Goal: Answer question/provide support: Share knowledge or assist other users

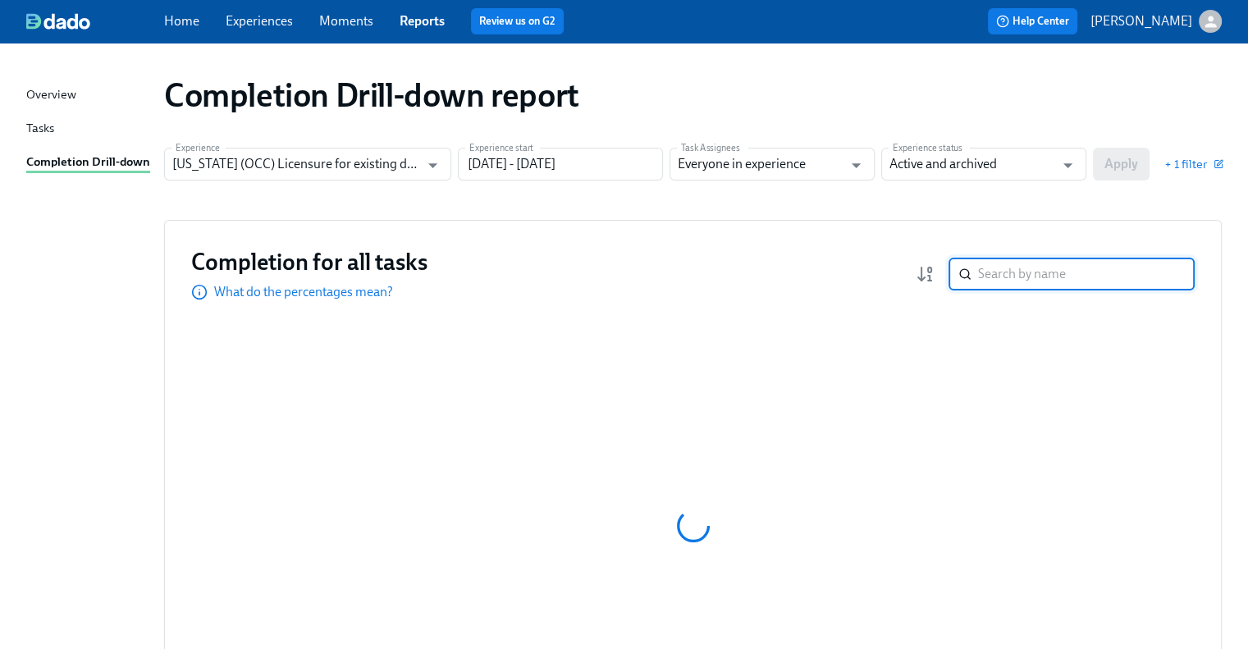
click at [1021, 277] on input "search" at bounding box center [1086, 274] width 217 height 33
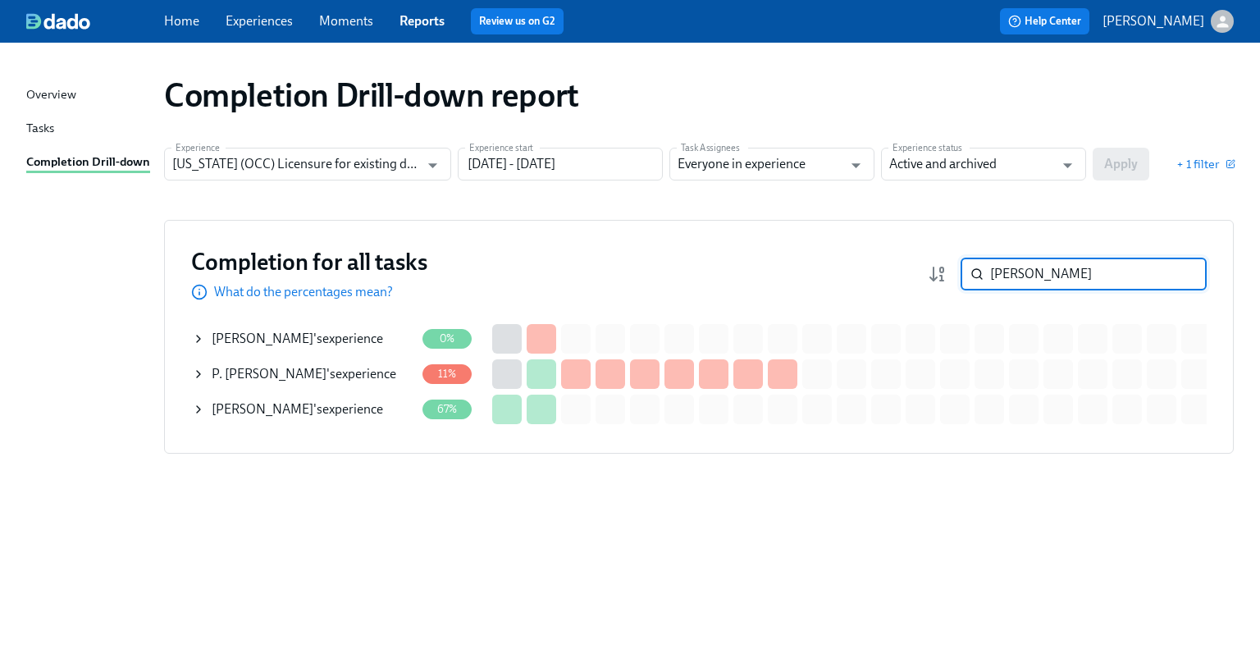
type input "paul"
click at [339, 413] on div "Paul Kolodziej 's experience" at bounding box center [297, 409] width 171 height 18
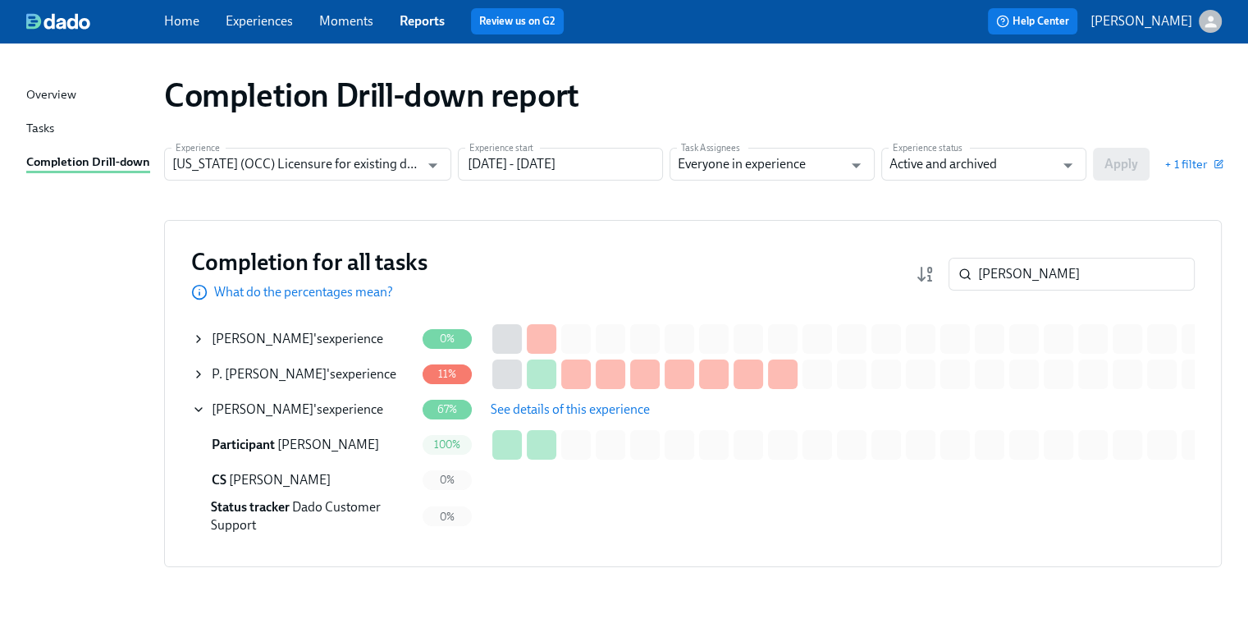
click at [607, 411] on span "See details of this experience" at bounding box center [570, 409] width 159 height 16
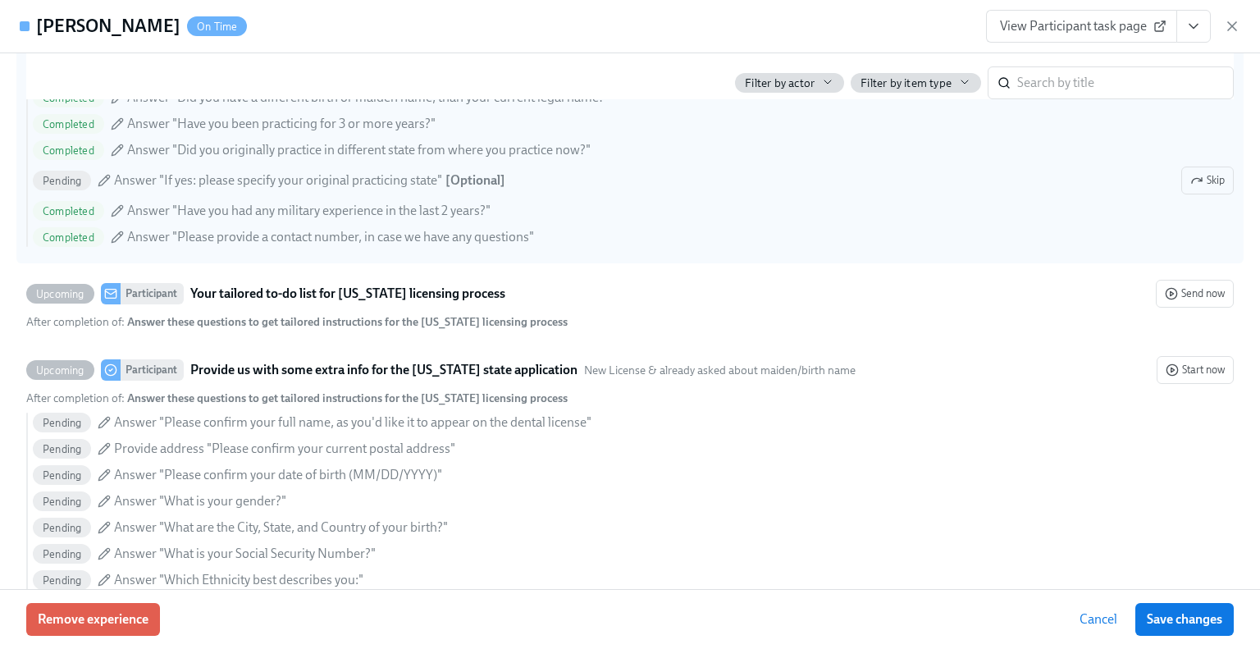
scroll to position [985, 0]
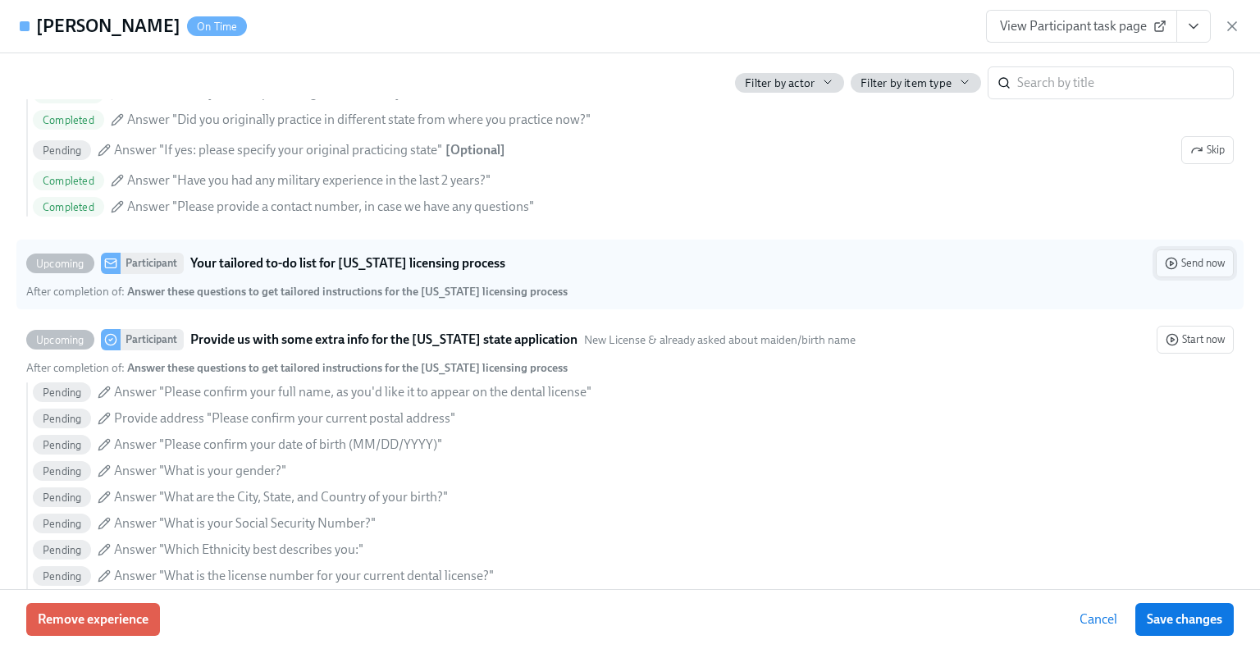
click at [1175, 259] on span "Send now" at bounding box center [1195, 263] width 60 height 16
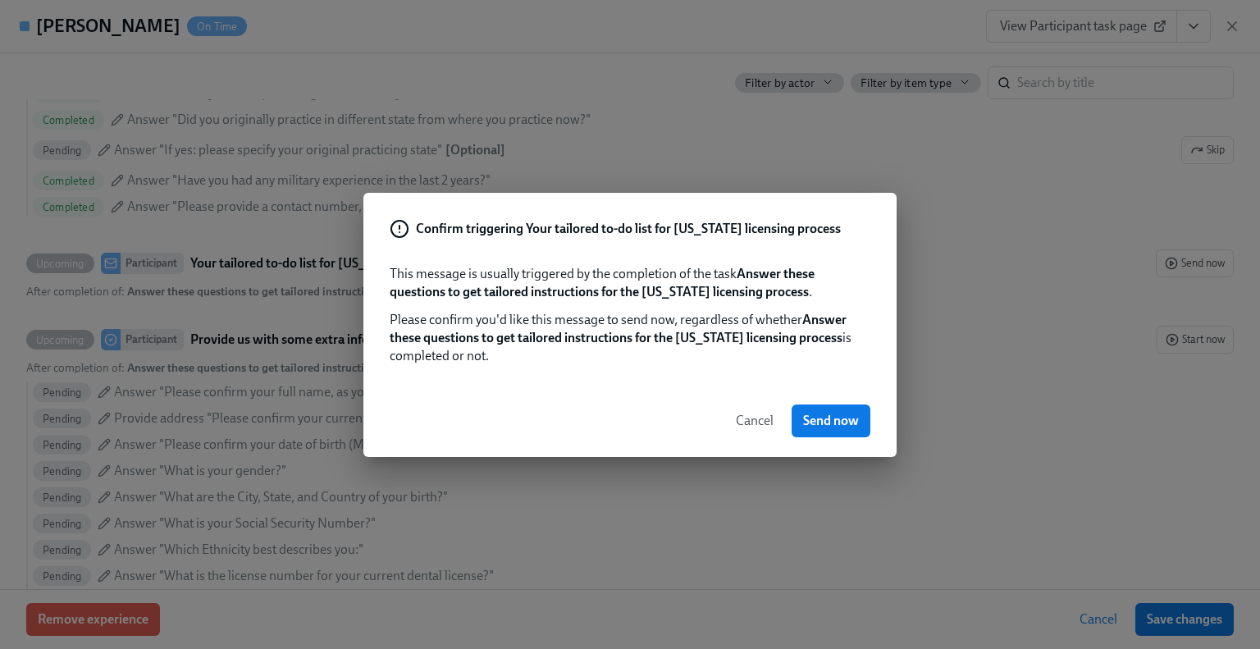
click at [746, 423] on span "Cancel" at bounding box center [755, 421] width 38 height 16
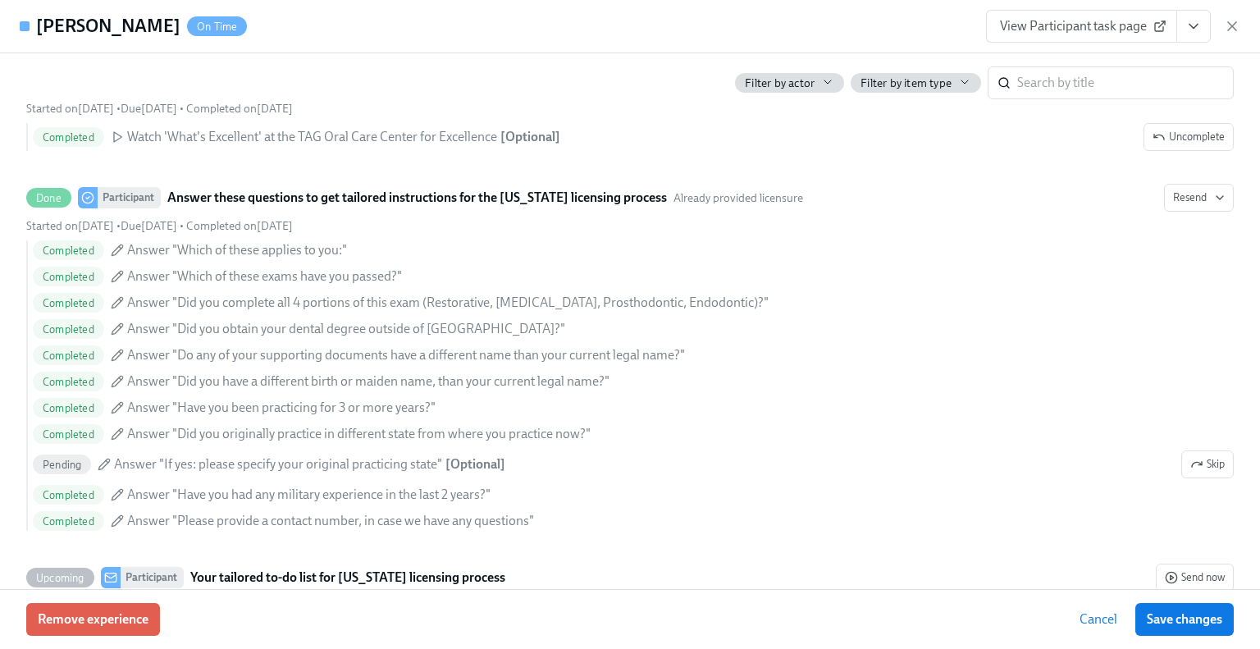
scroll to position [656, 0]
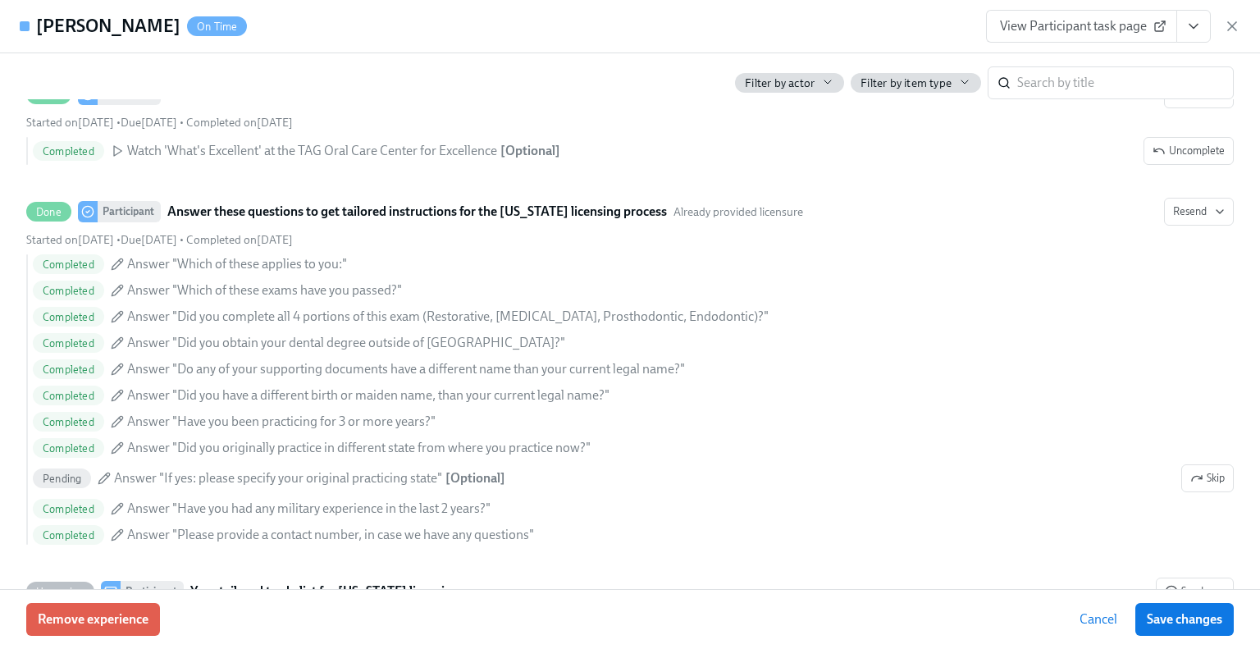
click at [1059, 16] on link "View Participant task page" at bounding box center [1081, 26] width 191 height 33
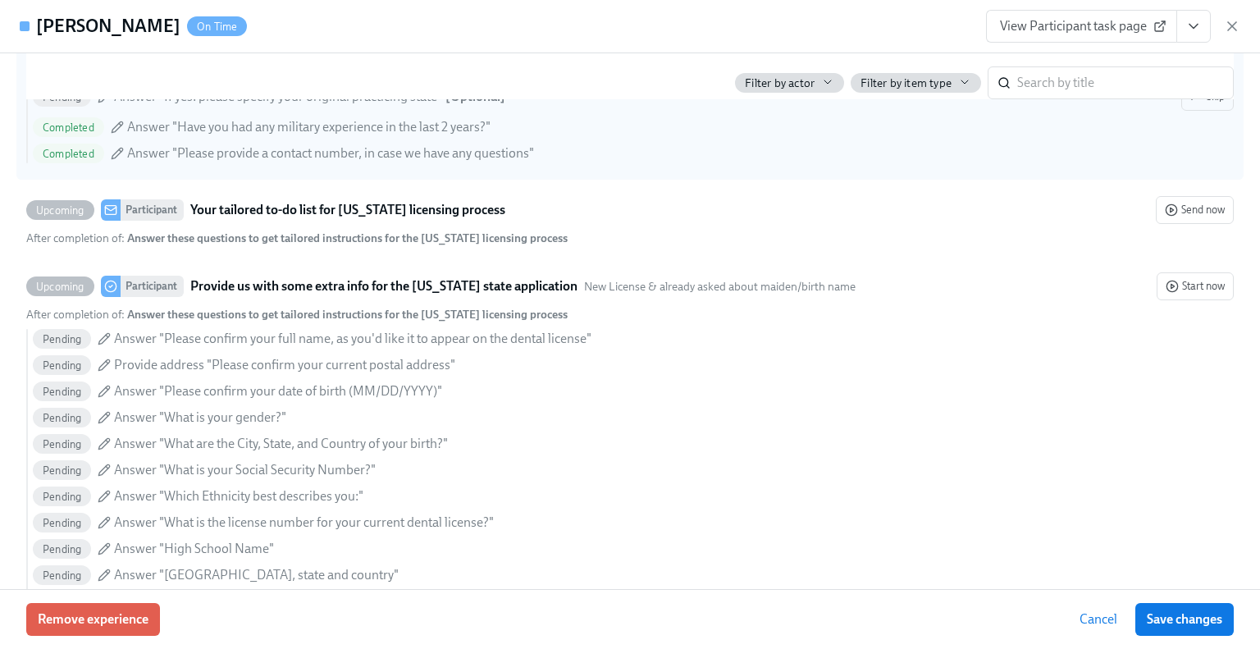
scroll to position [903, 0]
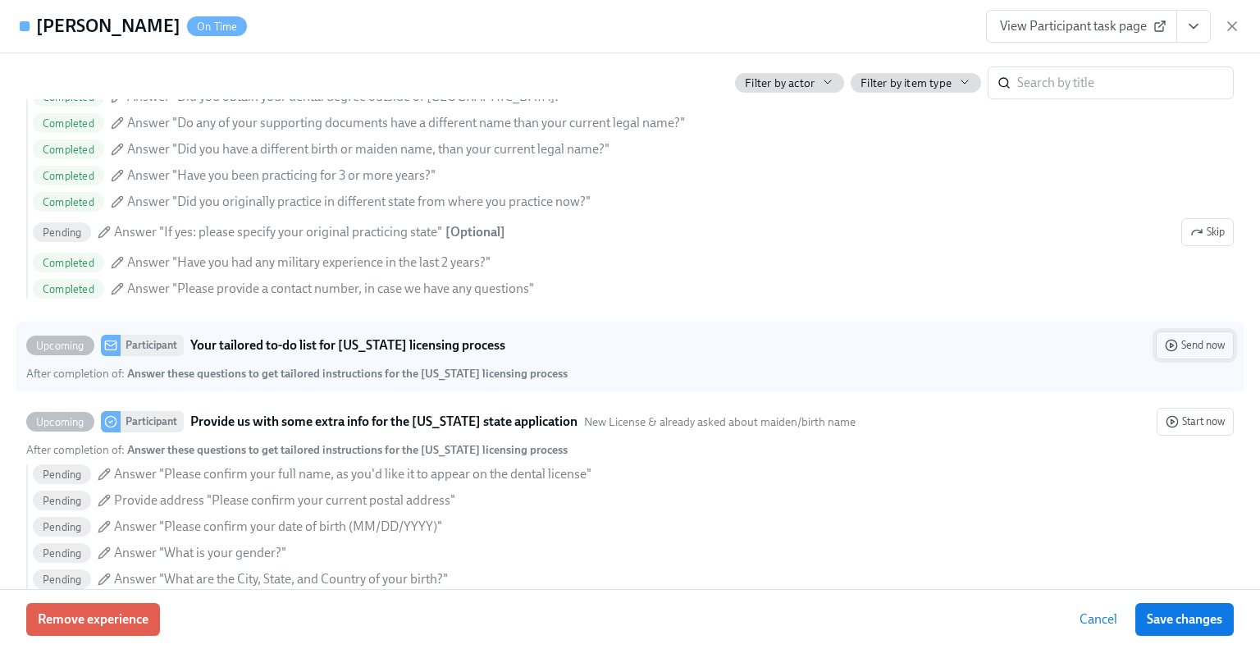
click at [1172, 352] on button "Send now" at bounding box center [1195, 345] width 78 height 28
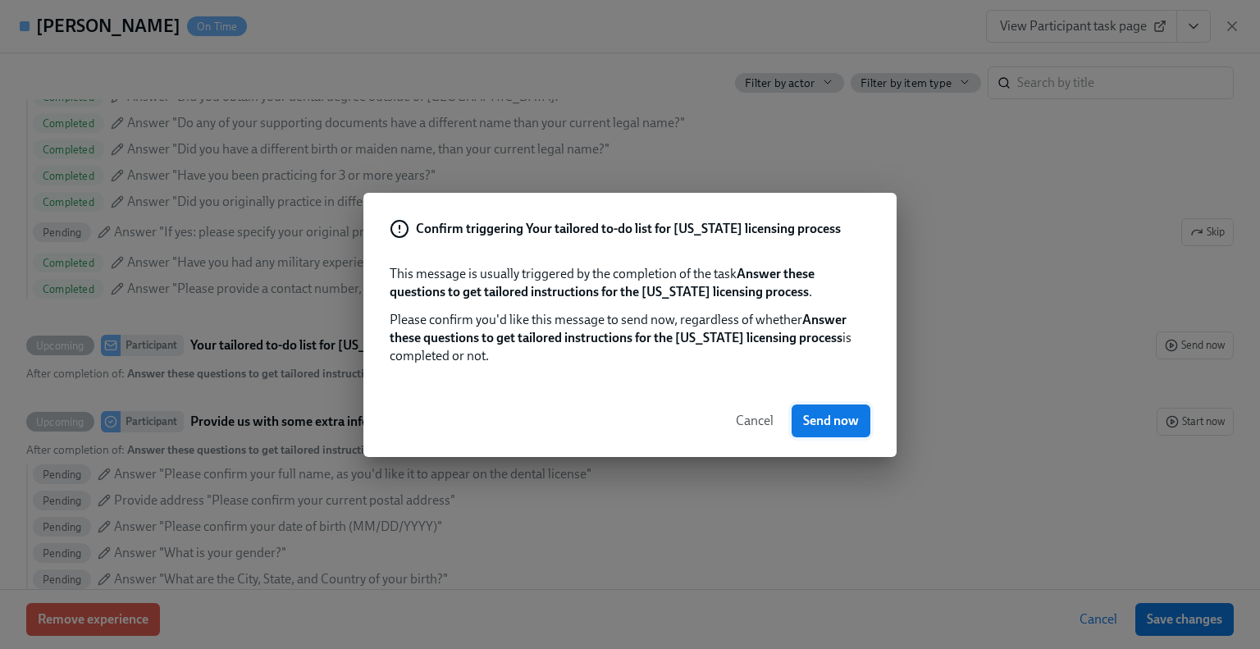
click at [829, 416] on span "Send now" at bounding box center [831, 421] width 56 height 16
click at [842, 421] on span "Send now" at bounding box center [831, 421] width 56 height 16
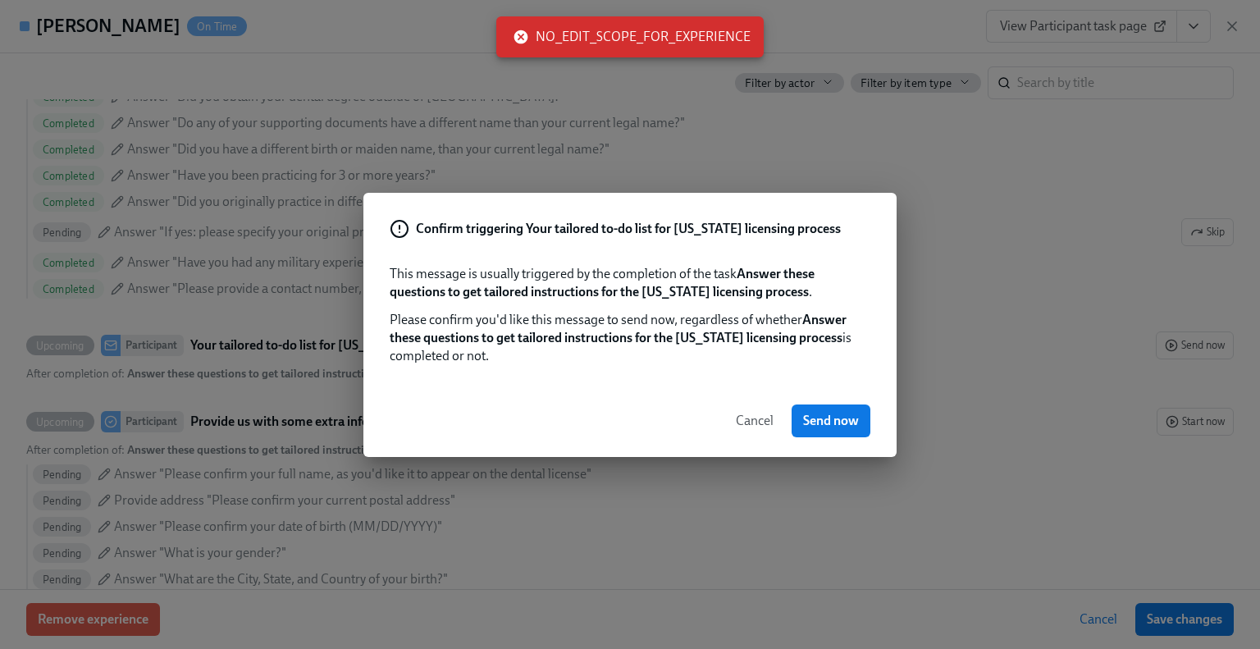
click at [748, 425] on span "Cancel" at bounding box center [755, 421] width 38 height 16
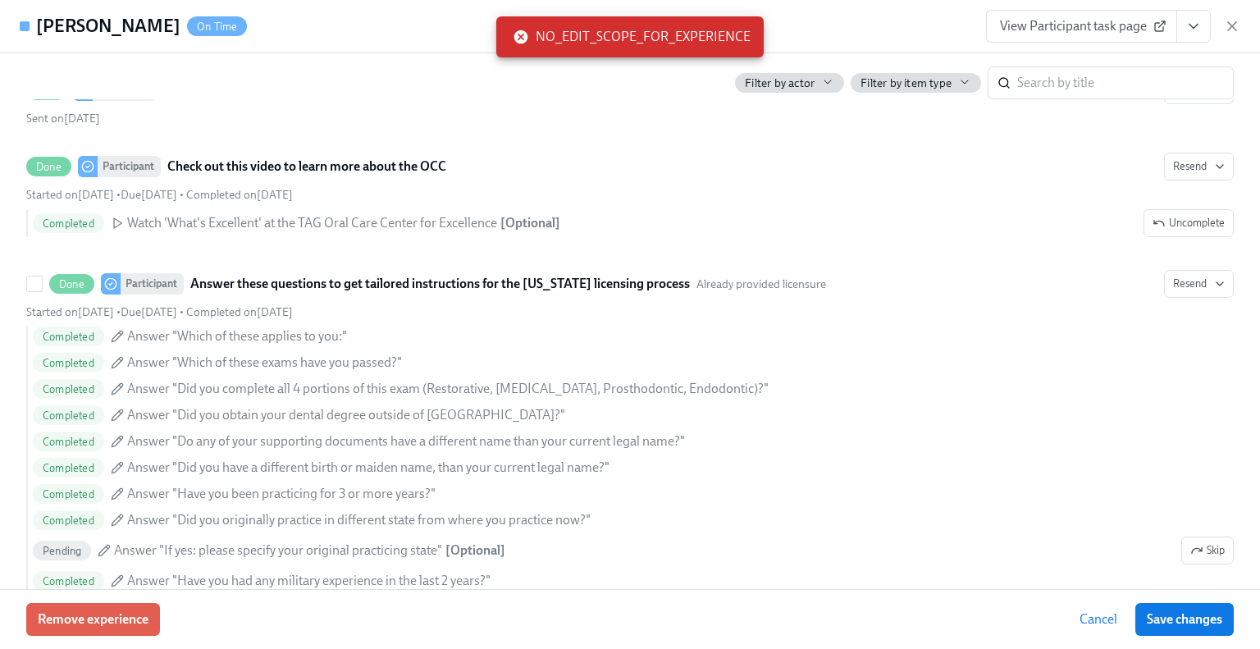
scroll to position [574, 0]
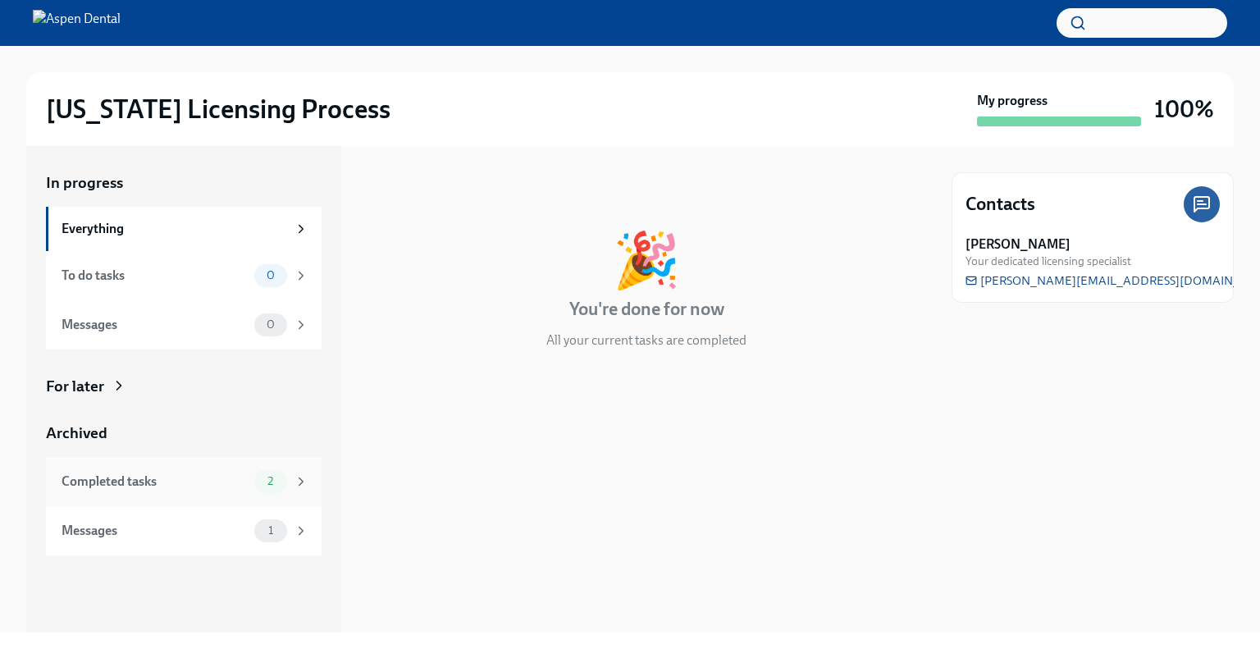
click at [117, 486] on div "Completed tasks" at bounding box center [155, 482] width 186 height 18
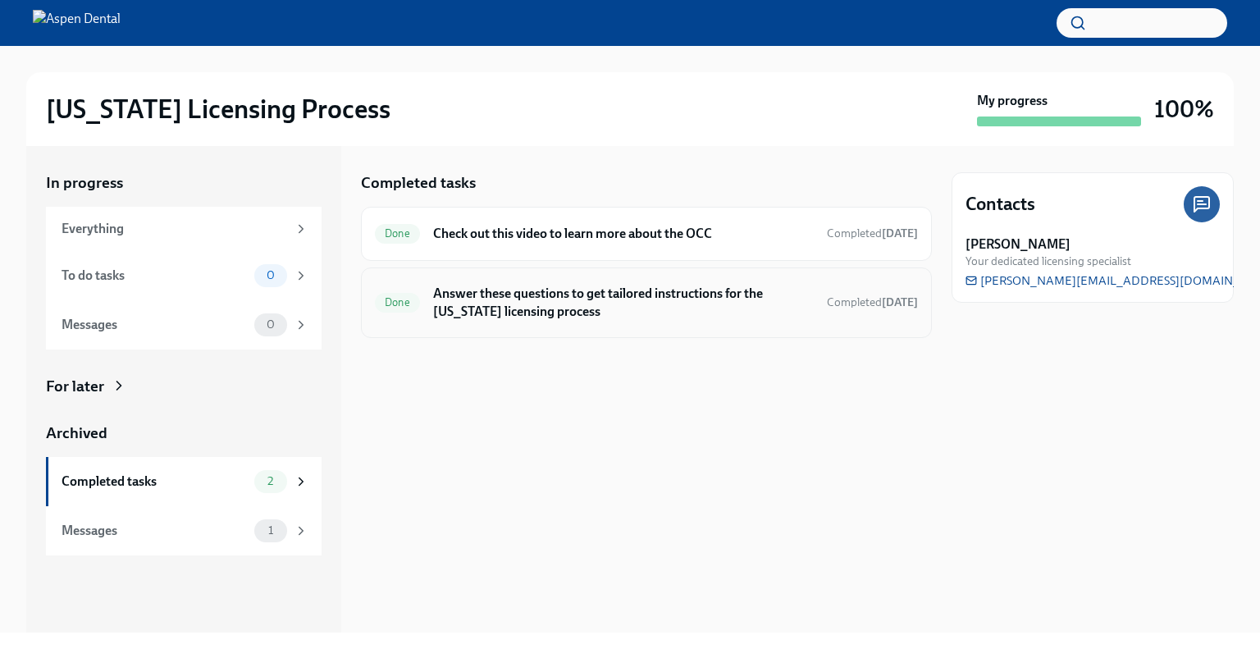
click at [569, 303] on h6 "Answer these questions to get tailored instructions for the [US_STATE] licensin…" at bounding box center [623, 303] width 381 height 36
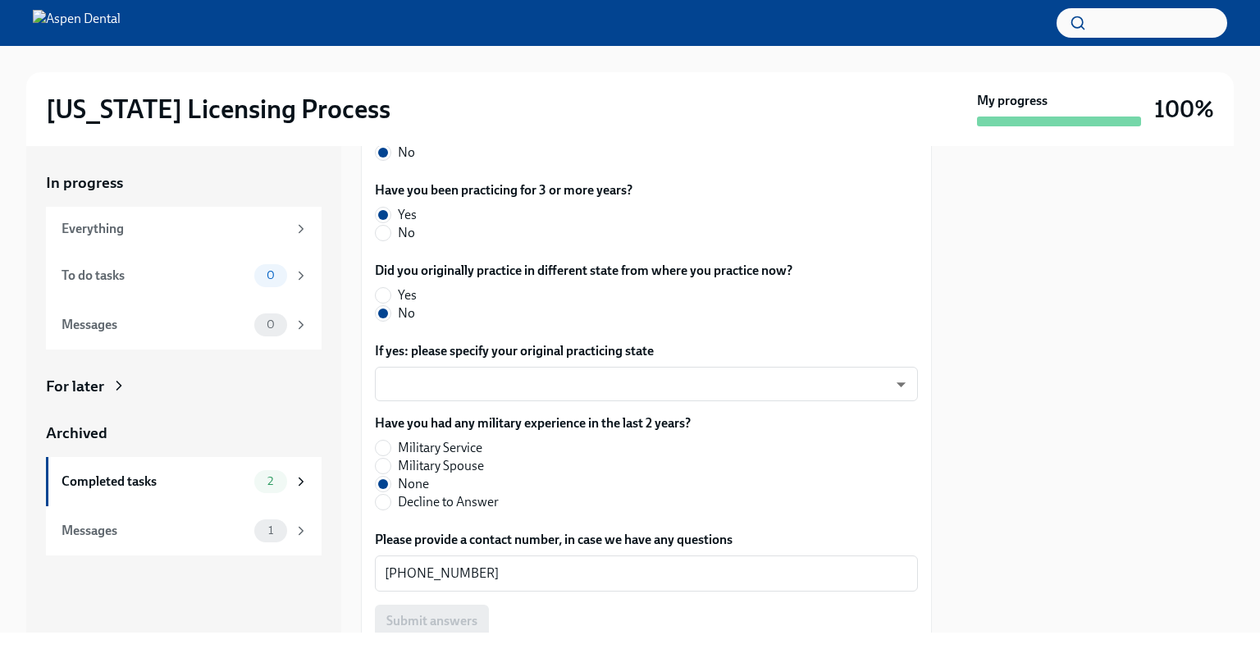
scroll to position [890, 0]
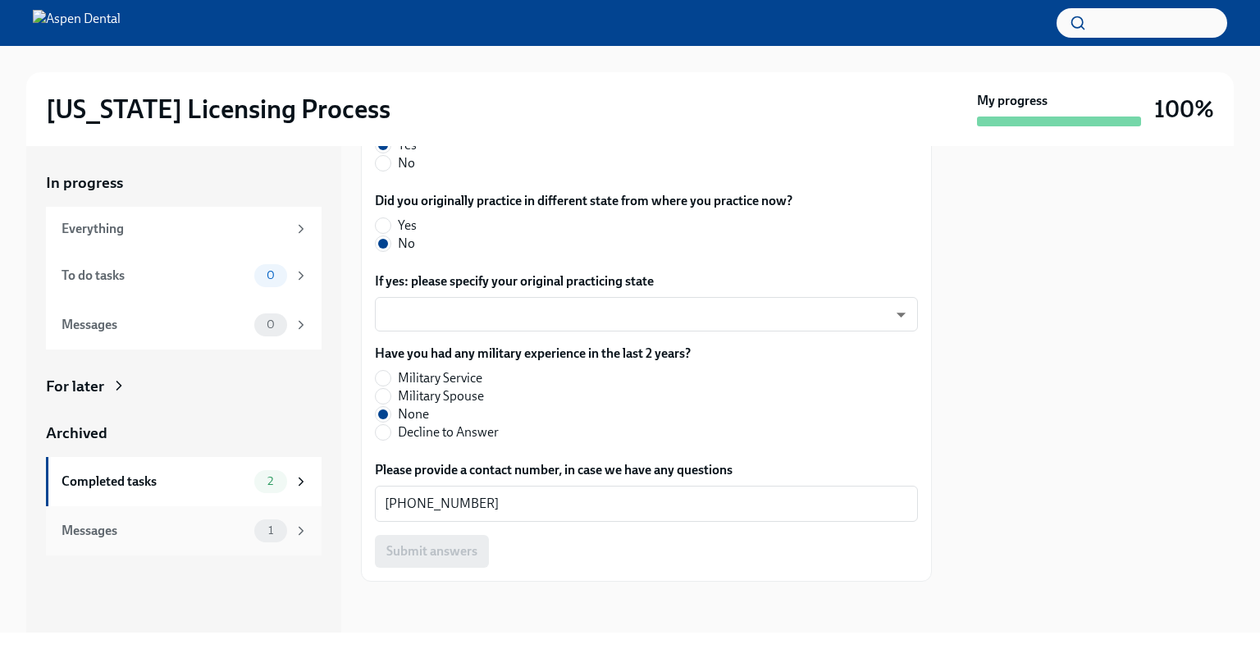
click at [190, 528] on div "Messages" at bounding box center [155, 531] width 186 height 18
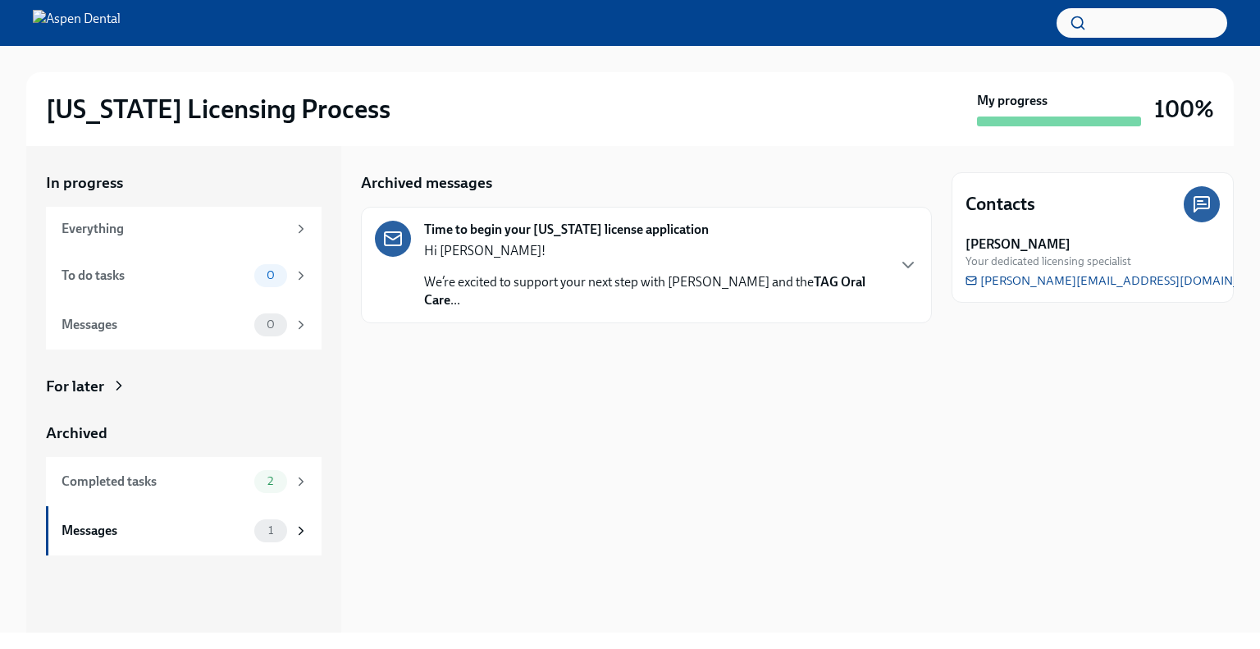
click at [583, 273] on p "We’re excited to support your next step with Aspen Dental and the TAG Oral Care…" at bounding box center [654, 291] width 461 height 36
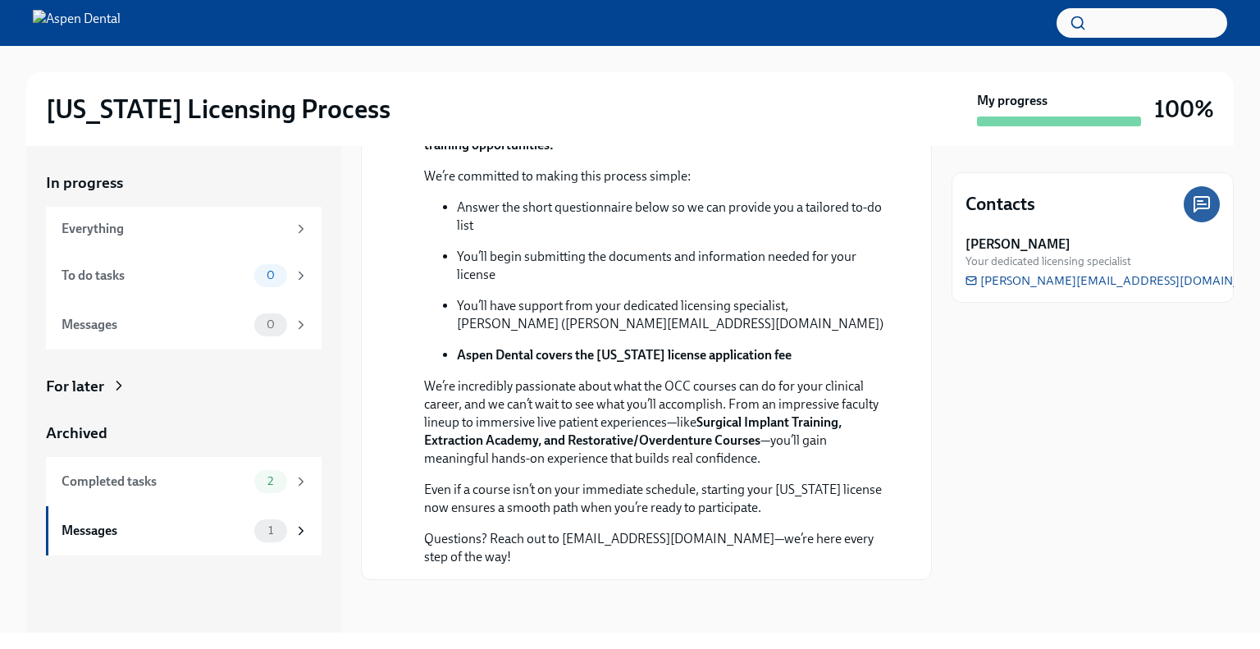
scroll to position [409, 0]
click at [177, 227] on div "Everything" at bounding box center [175, 229] width 226 height 18
